Goal: Check status: Check status

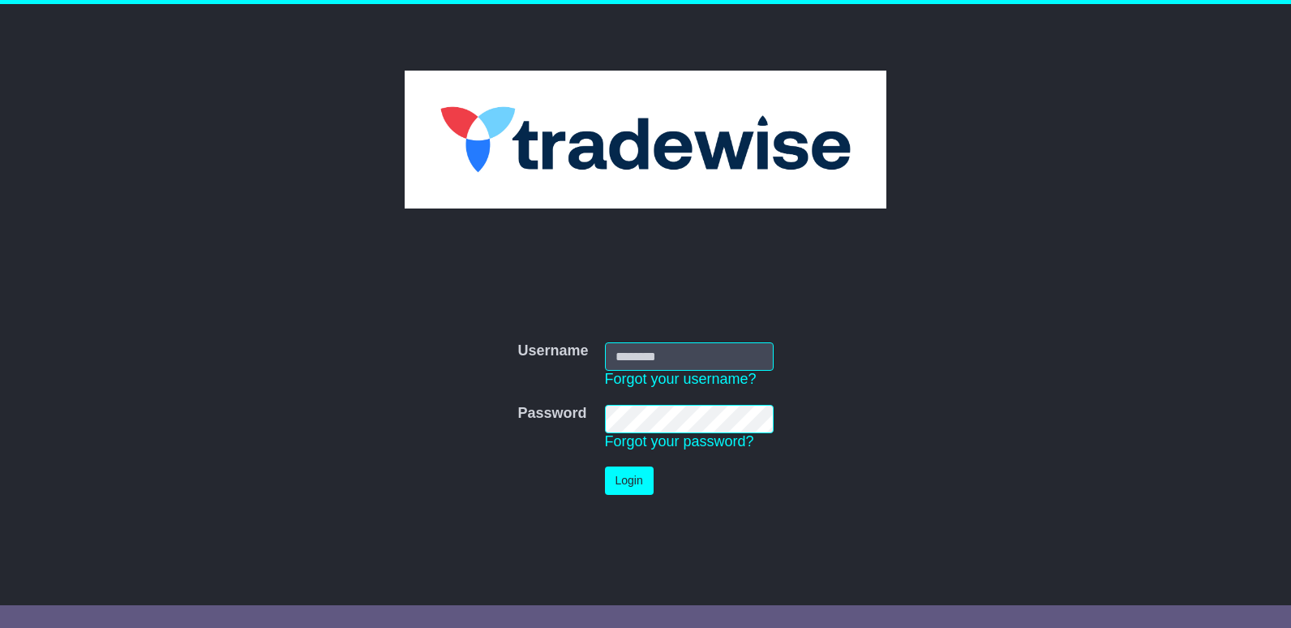
type input "**********"
click at [641, 483] on button "Login" at bounding box center [629, 480] width 49 height 28
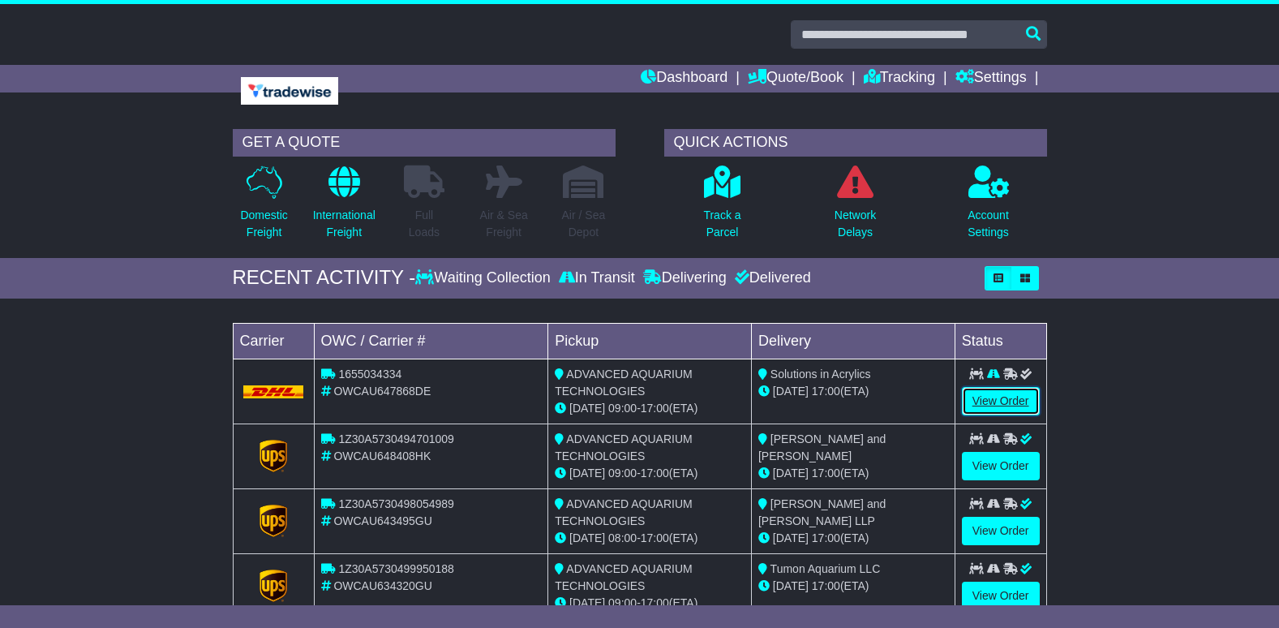
click at [982, 405] on link "View Order" at bounding box center [1001, 401] width 78 height 28
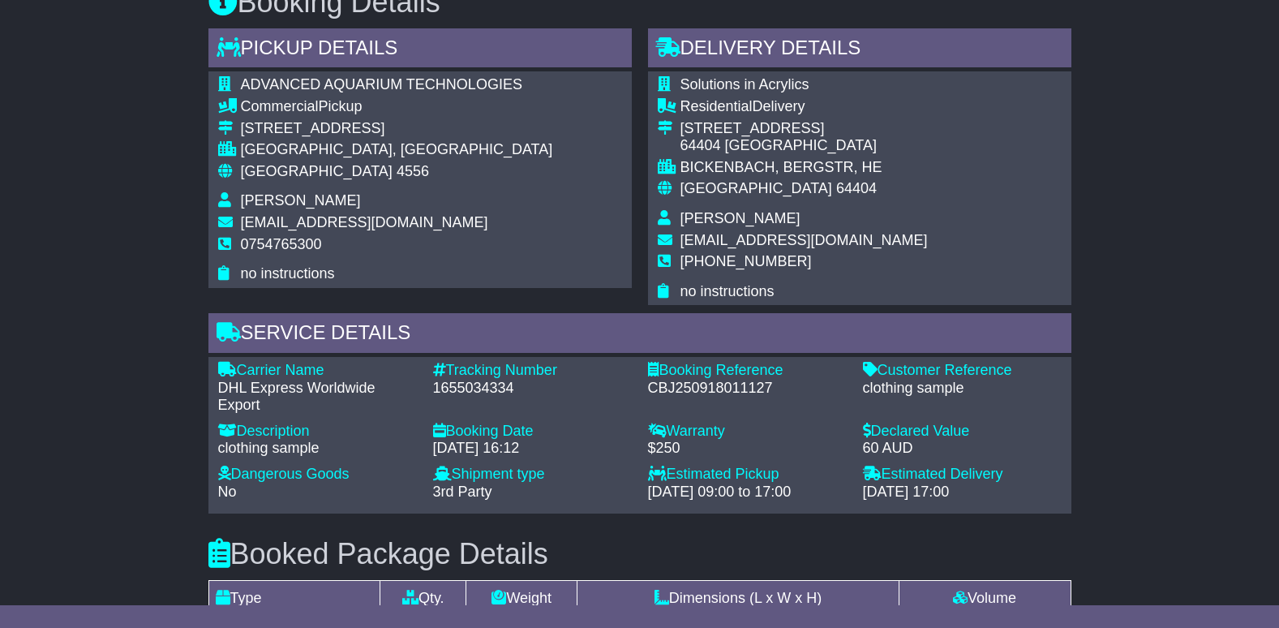
scroll to position [649, 0]
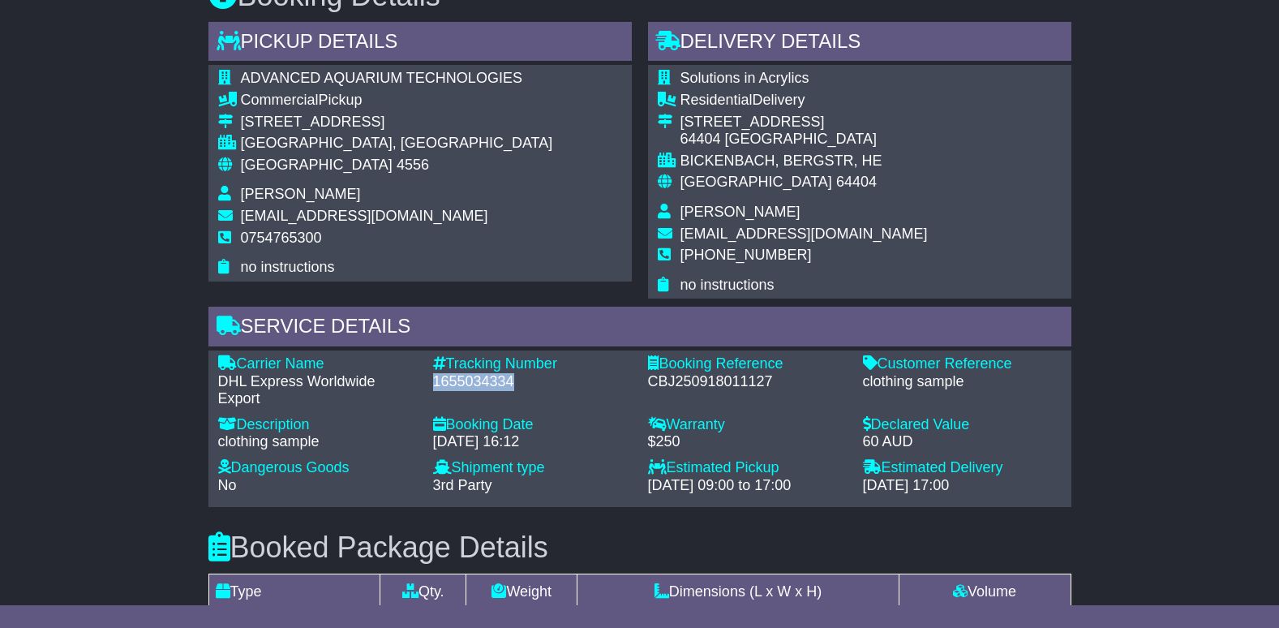
drag, startPoint x: 431, startPoint y: 380, endPoint x: 530, endPoint y: 380, distance: 99.0
click at [530, 380] on div "Tracking Number - 1655034334" at bounding box center [532, 381] width 215 height 53
drag, startPoint x: 530, startPoint y: 380, endPoint x: 502, endPoint y: 378, distance: 27.7
copy div "1655034334"
